Goal: Information Seeking & Learning: Find specific fact

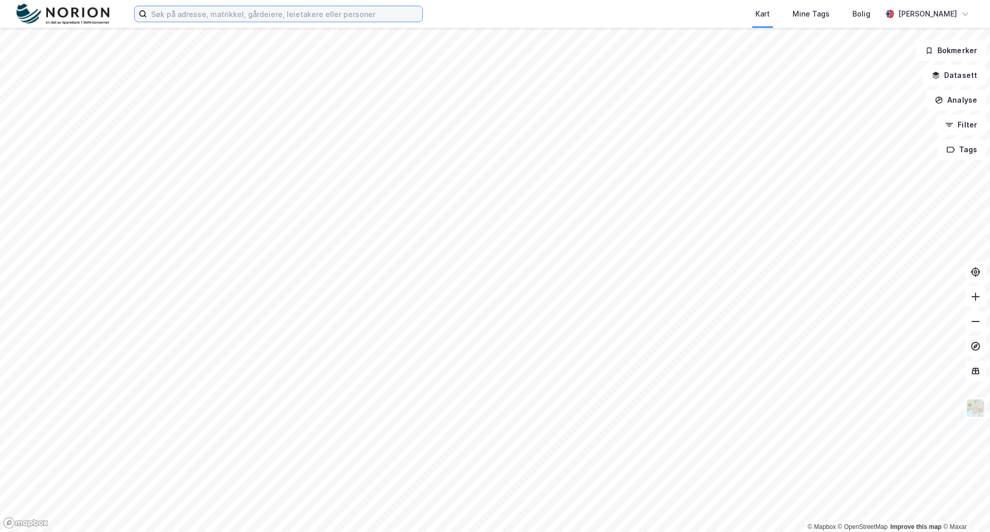
click at [190, 13] on input at bounding box center [284, 13] width 275 height 15
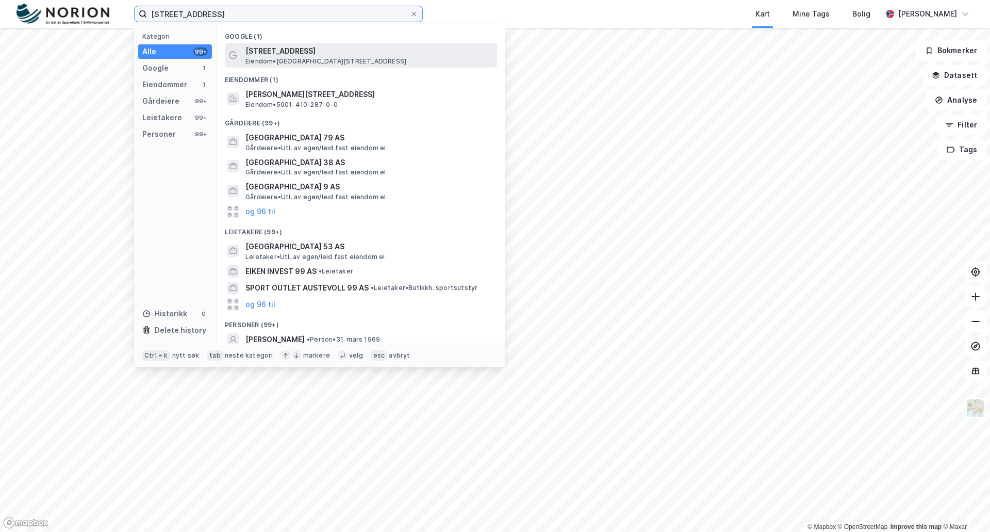
type input "[STREET_ADDRESS]"
click at [289, 53] on span "[STREET_ADDRESS]" at bounding box center [368, 51] width 247 height 12
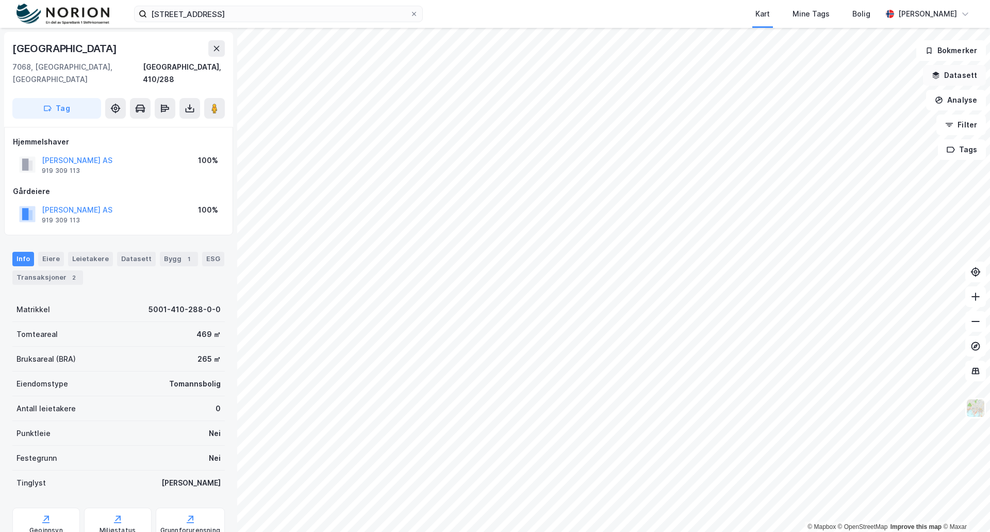
click at [960, 73] on button "Datasett" at bounding box center [954, 75] width 63 height 21
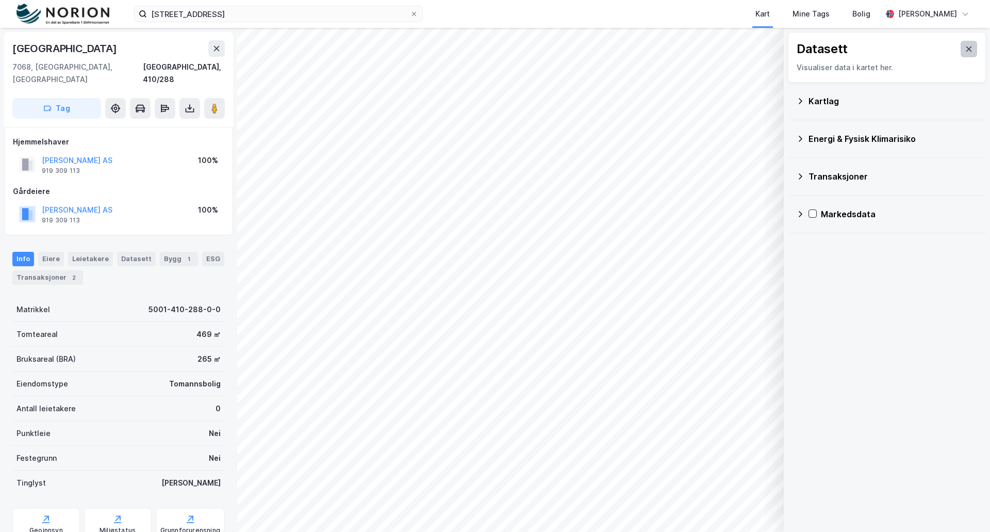
click at [966, 49] on icon at bounding box center [969, 48] width 6 height 5
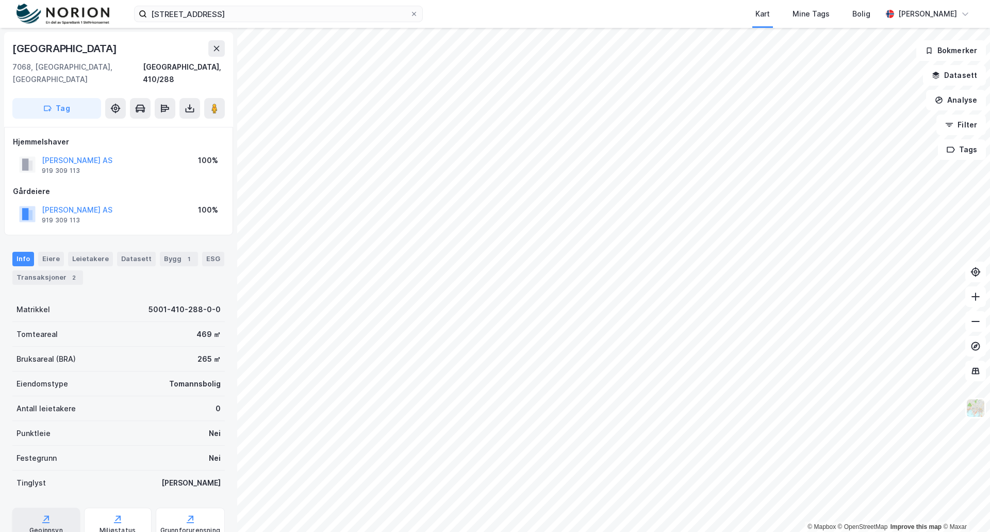
click at [45, 522] on icon at bounding box center [45, 522] width 7 height 1
